Goal: Task Accomplishment & Management: Manage account settings

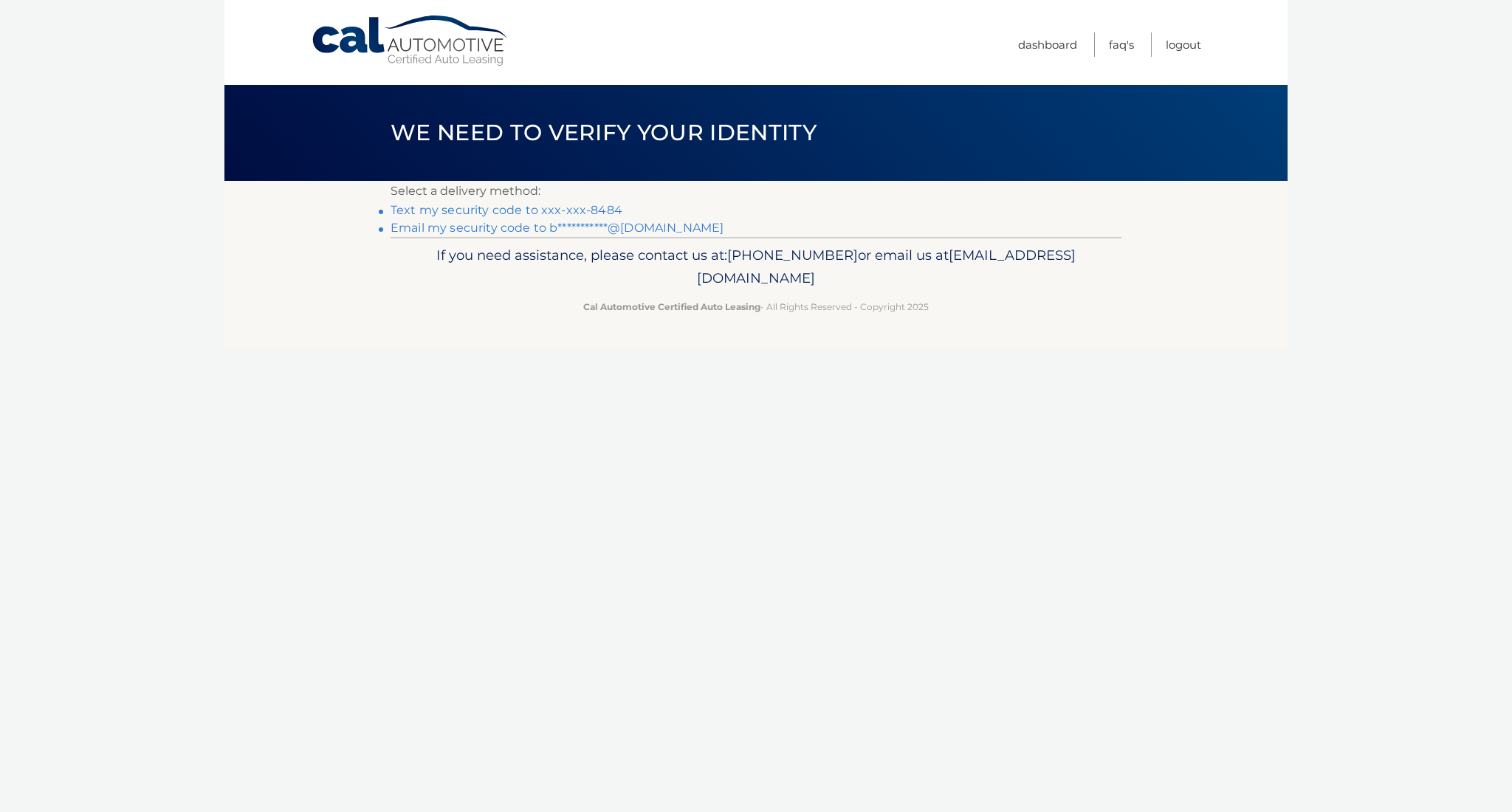
click at [589, 212] on link "Text my security code to xxx-xxx-8484" at bounding box center [507, 210] width 232 height 14
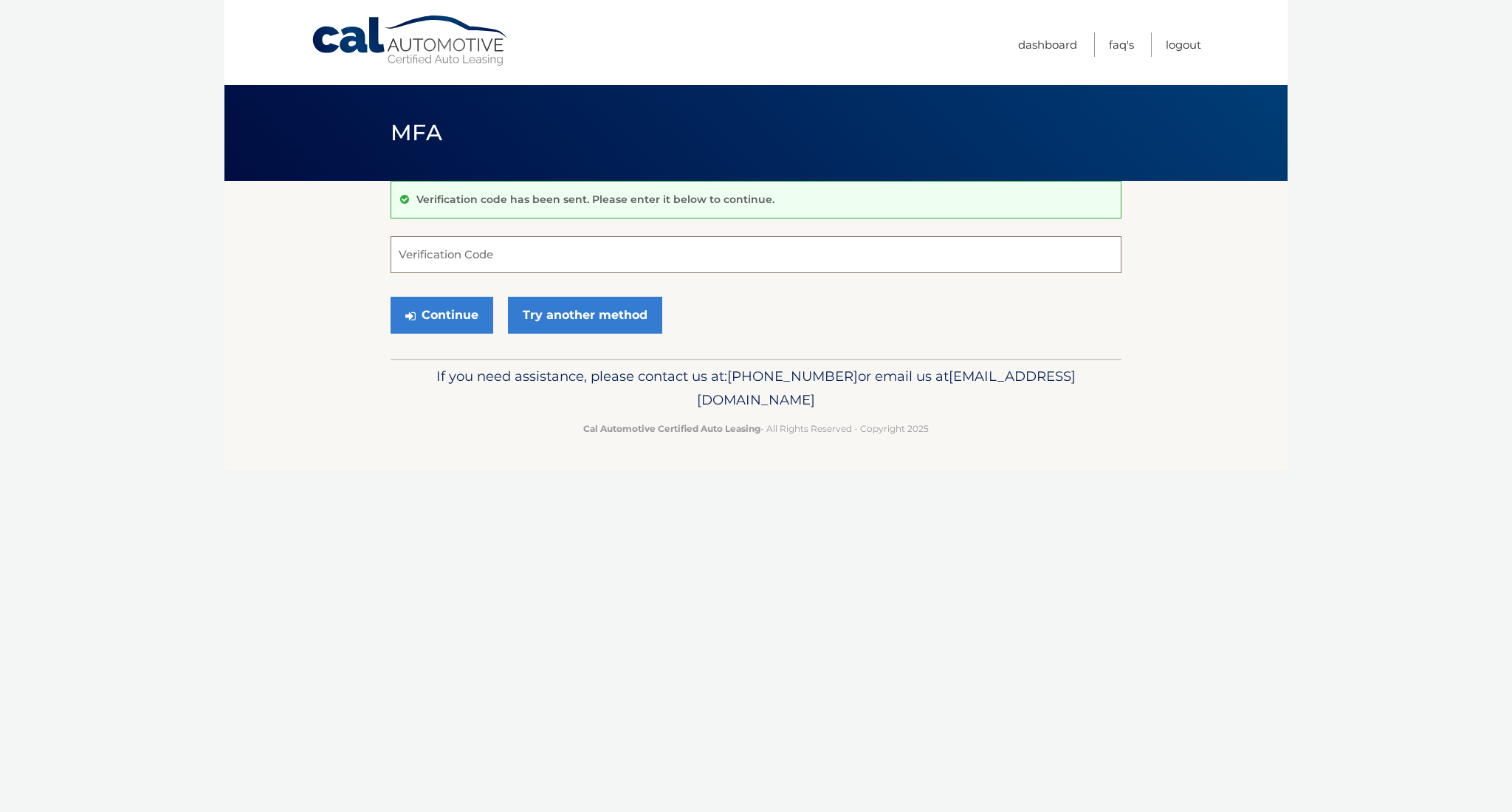
click at [457, 253] on input "Verification Code" at bounding box center [756, 255] width 731 height 37
type input "936118"
click at [466, 313] on button "Continue" at bounding box center [442, 315] width 102 height 37
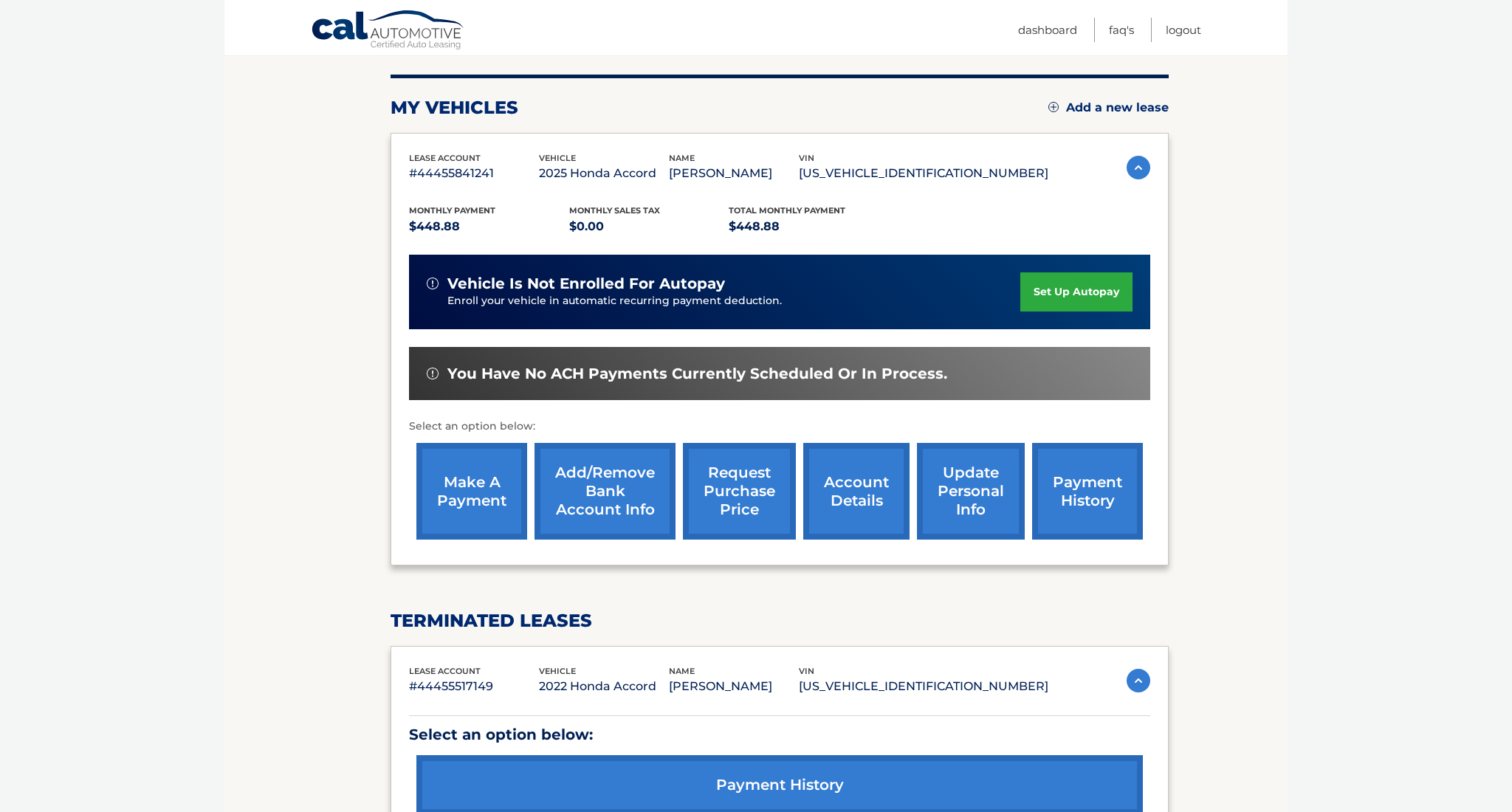
scroll to position [181, 0]
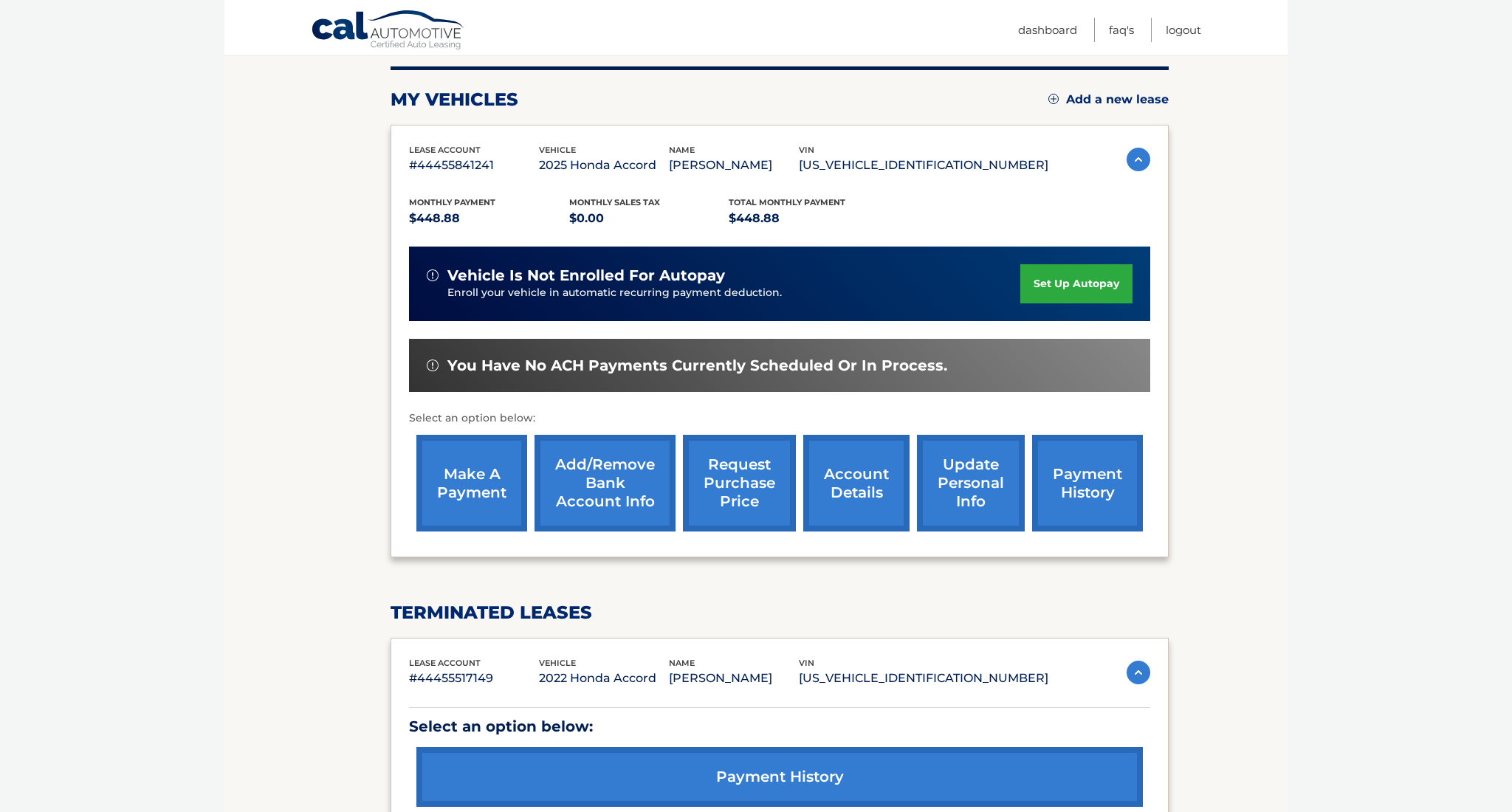
click at [484, 462] on link "make a payment" at bounding box center [472, 483] width 111 height 97
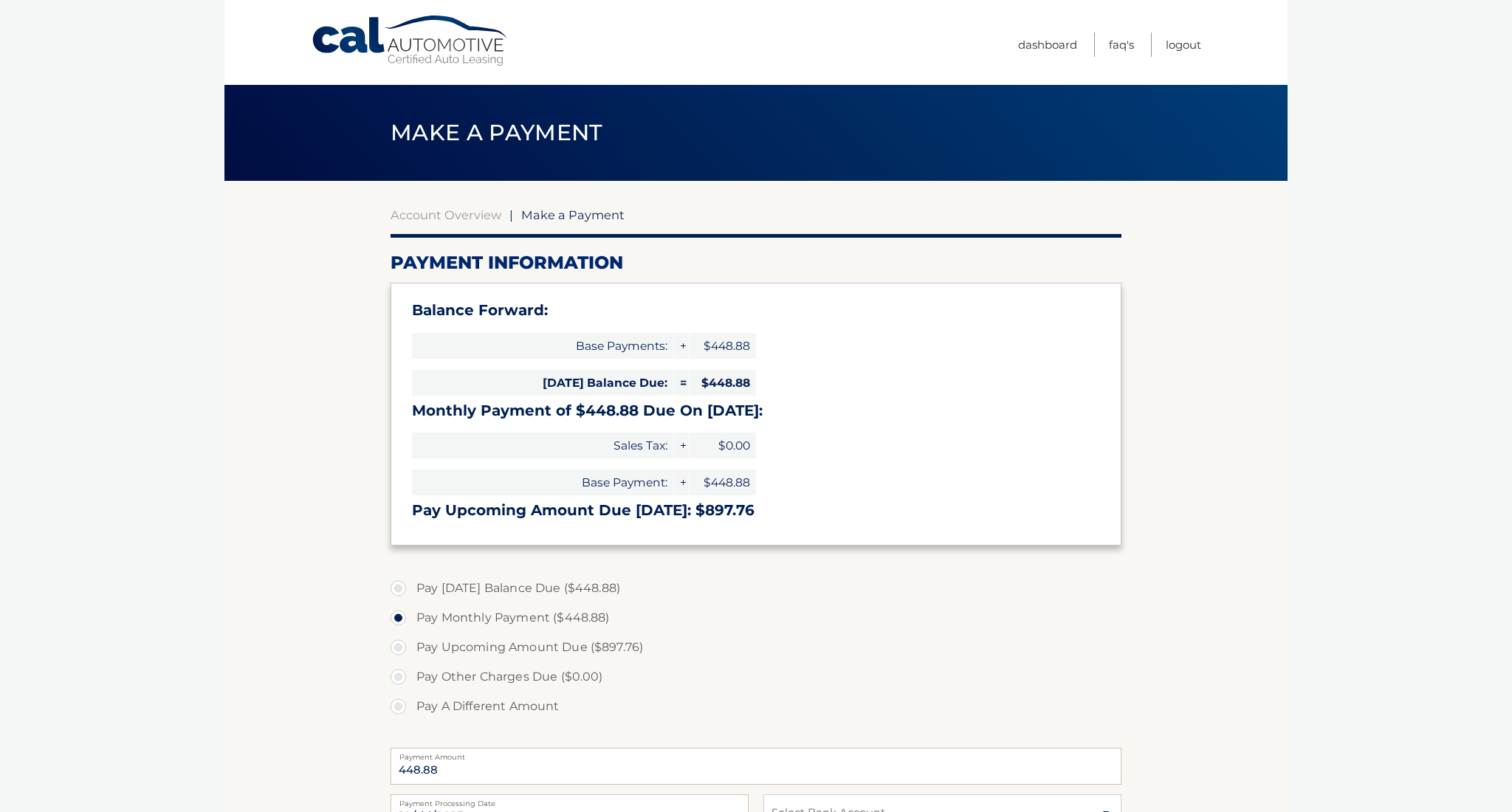
drag, startPoint x: 1508, startPoint y: 405, endPoint x: 1499, endPoint y: 428, distance: 24.7
click at [1499, 428] on body "Cal Automotive Menu Dashboard FAQ's Logout |" at bounding box center [756, 406] width 1512 height 812
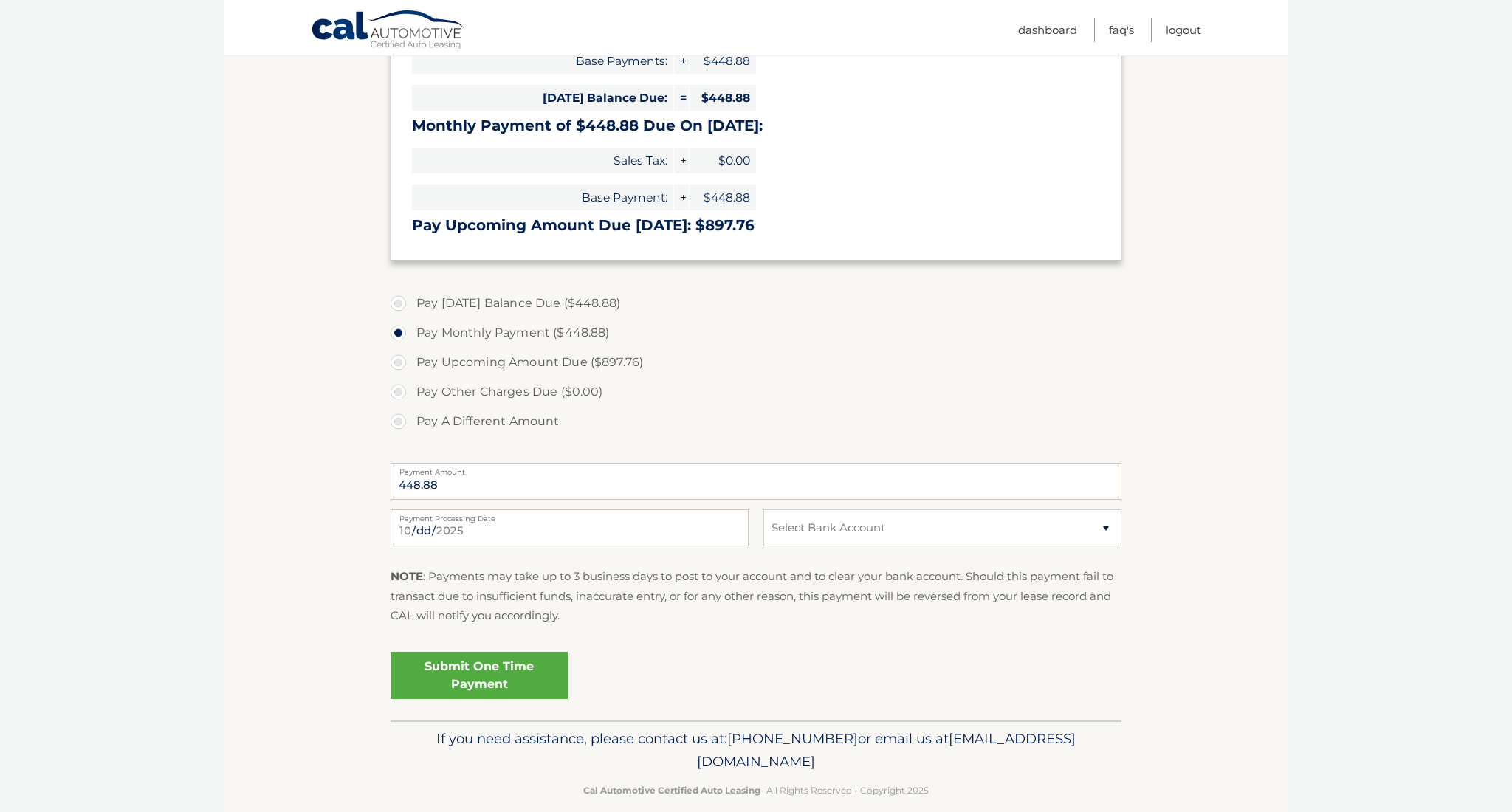
scroll to position [301, 0]
